Goal: Information Seeking & Learning: Learn about a topic

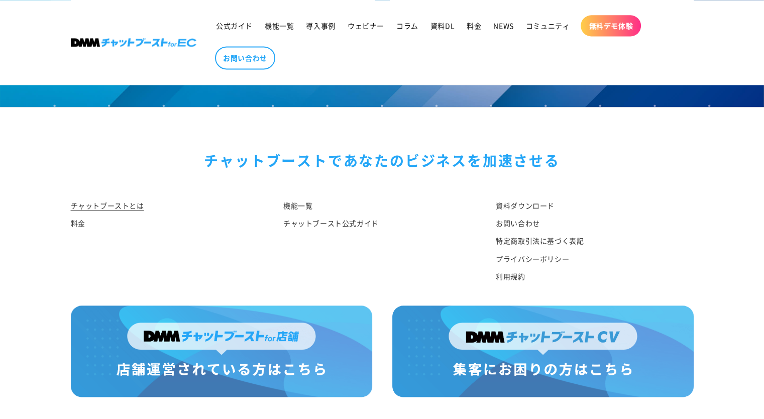
scroll to position [5260, 0]
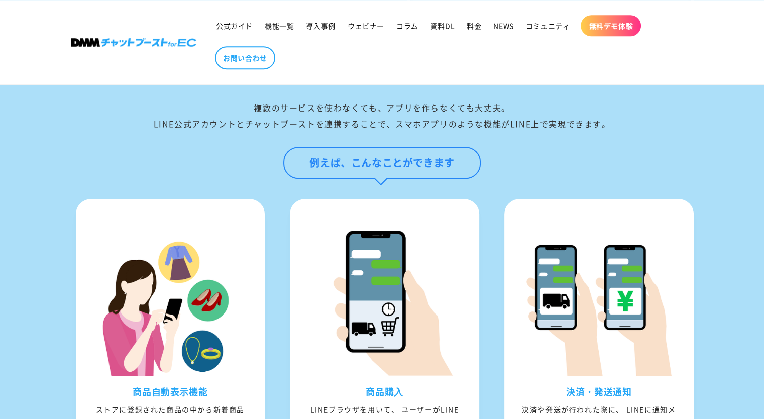
scroll to position [854, 0]
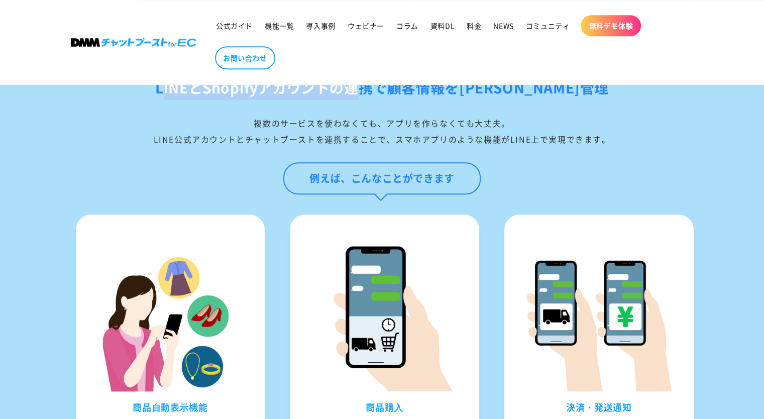
drag, startPoint x: 269, startPoint y: 107, endPoint x: 401, endPoint y: 109, distance: 132.6
click at [401, 100] on h2 "LINEとShopifyアカウントの連携で顧客情報を[PERSON_NAME]管理" at bounding box center [382, 88] width 623 height 24
click at [563, 100] on h2 "LINEとShopifyアカウントの連携で顧客情報を[PERSON_NAME]管理" at bounding box center [382, 88] width 623 height 24
drag, startPoint x: 573, startPoint y: 107, endPoint x: 200, endPoint y: 100, distance: 372.8
click at [200, 100] on h2 "LINEとShopifyアカウントの連携で顧客情報を[PERSON_NAME]管理" at bounding box center [382, 88] width 623 height 24
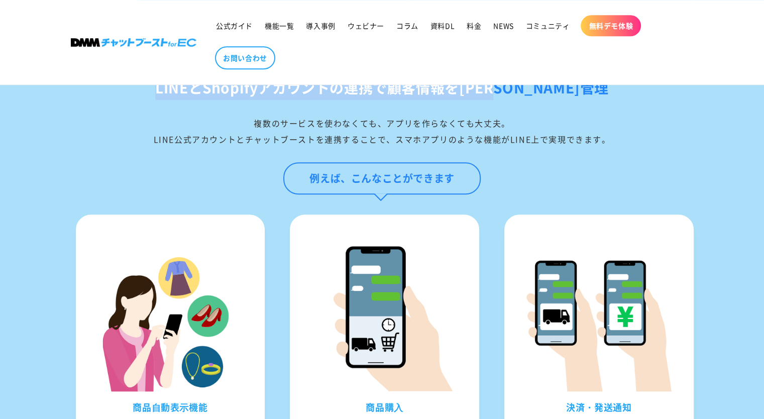
copy h2 "LINEとShopifyアカウントの連携で顧客情報を[PERSON_NAME]管理"
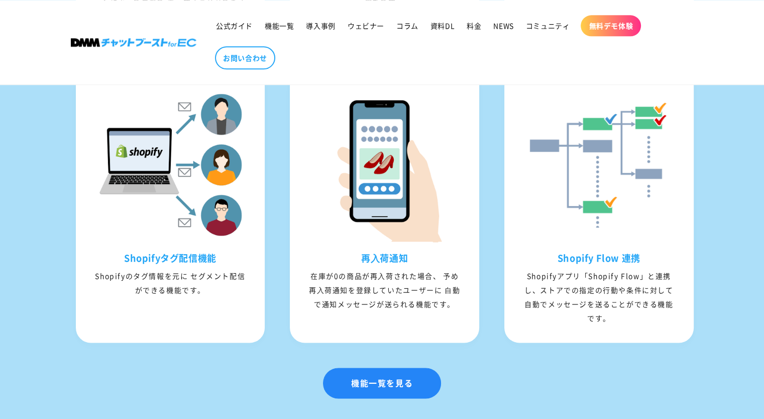
scroll to position [1306, 0]
